Goal: Information Seeking & Learning: Understand process/instructions

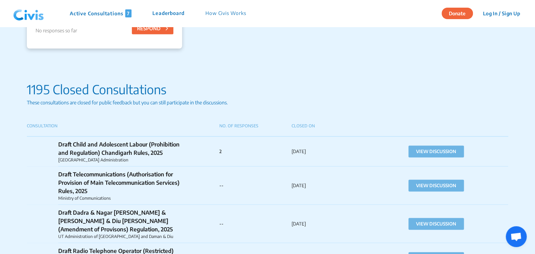
scroll to position [595, 0]
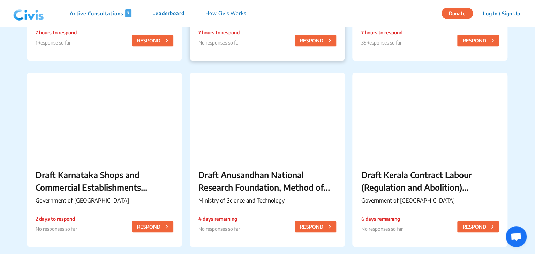
scroll to position [241, 0]
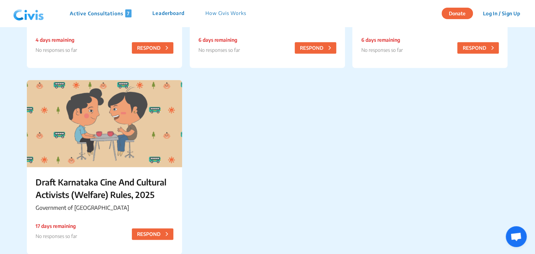
scroll to position [441, 0]
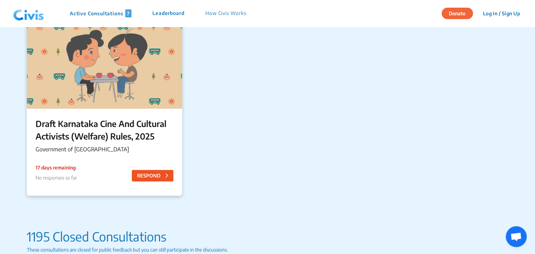
click at [142, 170] on button "RESPOND" at bounding box center [152, 176] width 41 height 12
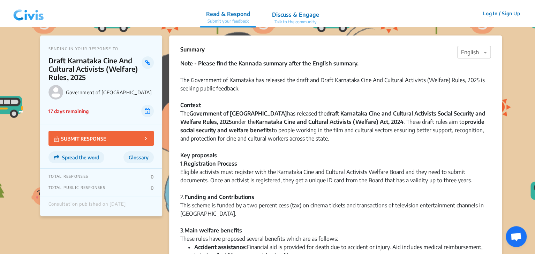
click at [180, 48] on p "Summary" at bounding box center [192, 49] width 24 height 8
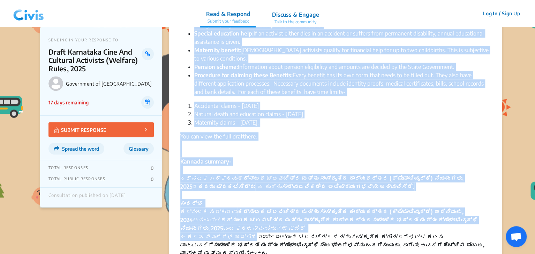
scroll to position [268, 0]
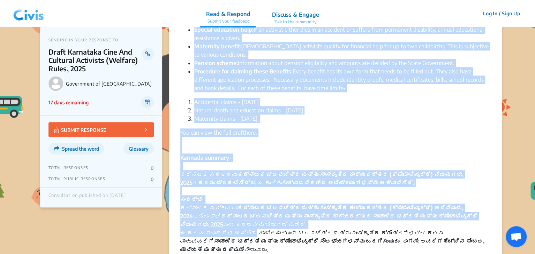
drag, startPoint x: 180, startPoint y: 48, endPoint x: 261, endPoint y: 134, distance: 118.4
click at [261, 134] on div "Summary × English Note - Please find the Kannada summary after the English summ…" at bounding box center [335, 242] width 333 height 948
copy div "Summary × English Note - Please find the Kannada summary after the English summ…"
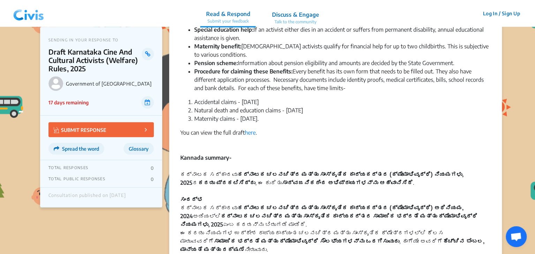
click at [366, 162] on div "Kannada summary-" at bounding box center [335, 153] width 310 height 33
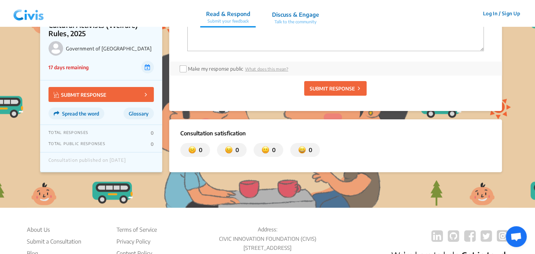
scroll to position [1282, 0]
